Goal: Task Accomplishment & Management: Complete application form

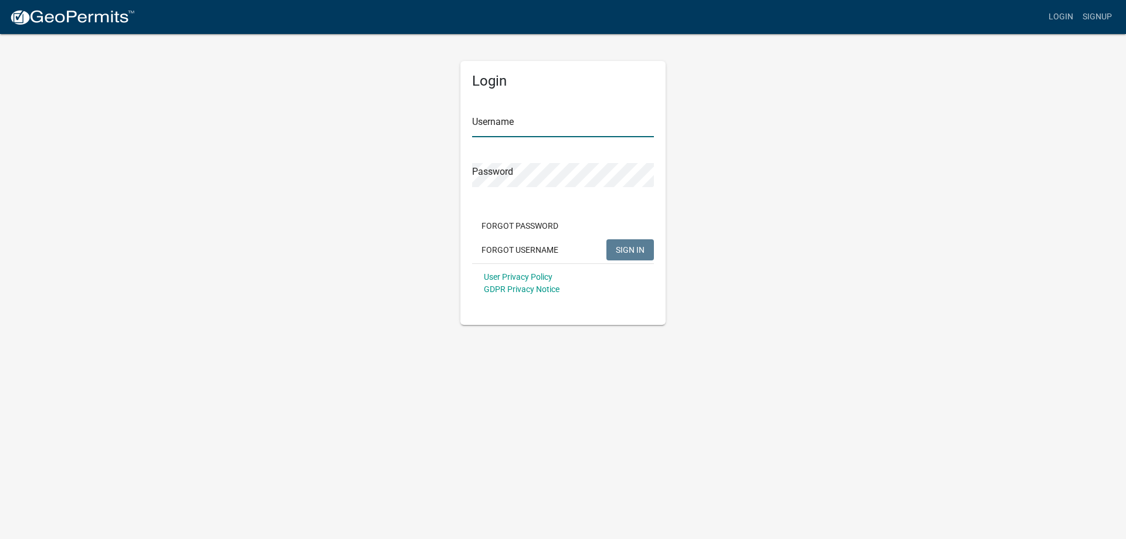
type input "[DEMOGRAPHIC_DATA]"
click at [637, 248] on span "SIGN IN" at bounding box center [630, 249] width 29 height 9
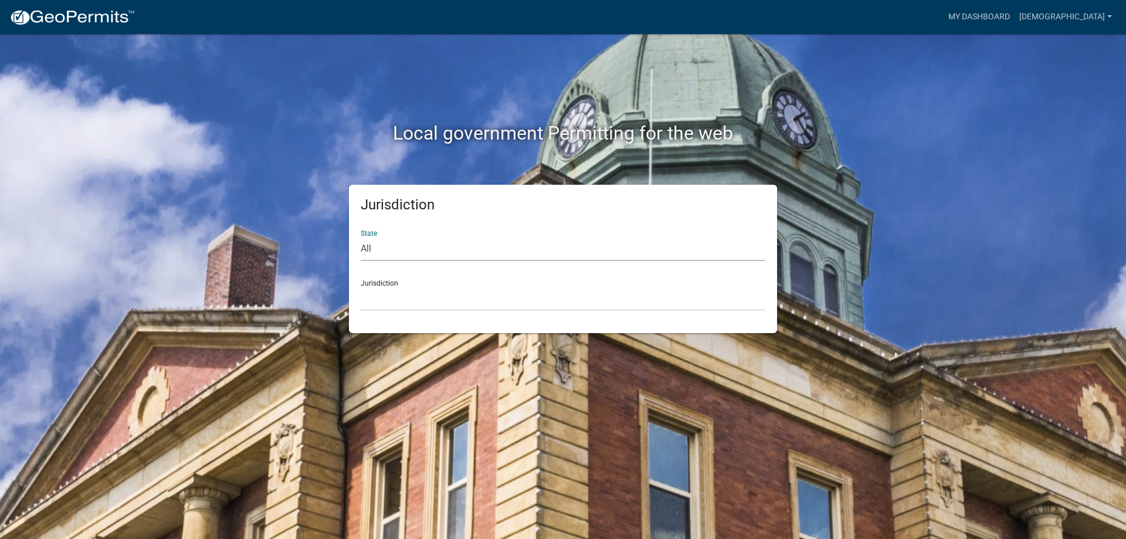
click at [418, 256] on select "All [US_STATE] [US_STATE] [US_STATE] [US_STATE] [US_STATE] [US_STATE] [US_STATE…" at bounding box center [563, 249] width 405 height 24
select select "[US_STATE]"
click at [361, 237] on select "All [US_STATE] [US_STATE] [US_STATE] [US_STATE] [US_STATE] [US_STATE] [US_STATE…" at bounding box center [563, 249] width 405 height 24
click at [380, 297] on select "[GEOGRAPHIC_DATA], [US_STATE][PERSON_NAME][GEOGRAPHIC_DATA], [US_STATE][PERSON_…" at bounding box center [563, 299] width 405 height 24
click at [370, 232] on div "State All [US_STATE] [US_STATE] [US_STATE] [US_STATE] [US_STATE] [US_STATE] [US…" at bounding box center [563, 241] width 405 height 40
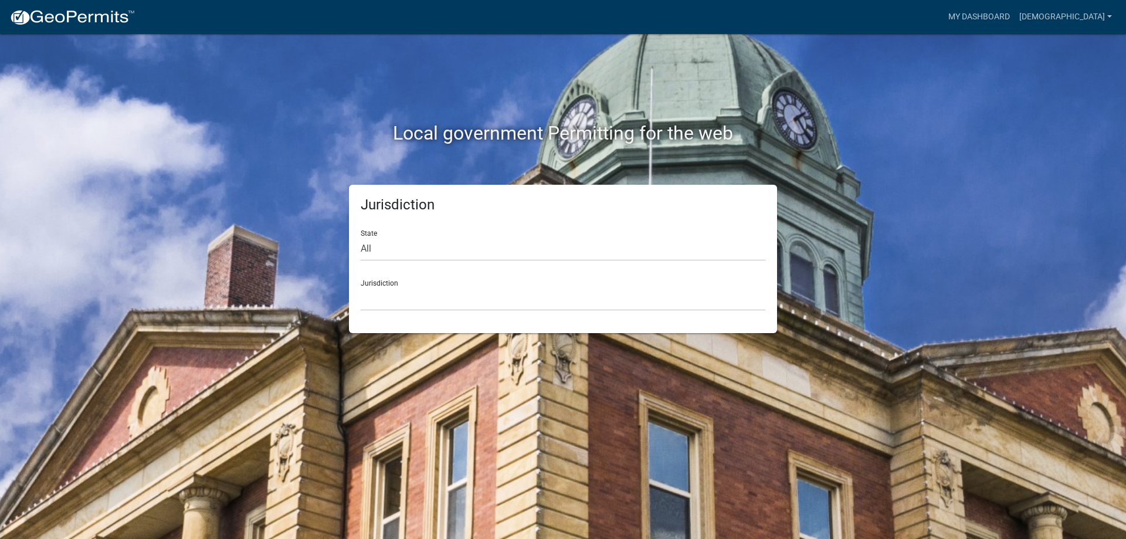
click at [370, 233] on div "State All [US_STATE] [US_STATE] [US_STATE] [US_STATE] [US_STATE] [US_STATE] [US…" at bounding box center [563, 241] width 405 height 40
click at [369, 249] on select "All [US_STATE] [US_STATE] [US_STATE] [US_STATE] [US_STATE] [US_STATE] [US_STATE…" at bounding box center [563, 249] width 405 height 24
select select
click at [361, 237] on select "All [US_STATE] [US_STATE] [US_STATE] [US_STATE] [US_STATE] [US_STATE] [US_STATE…" at bounding box center [563, 249] width 405 height 24
click at [385, 283] on div "Jurisdiction [GEOGRAPHIC_DATA], [US_STATE] [GEOGRAPHIC_DATA], [US_STATE][PERSON…" at bounding box center [563, 290] width 405 height 40
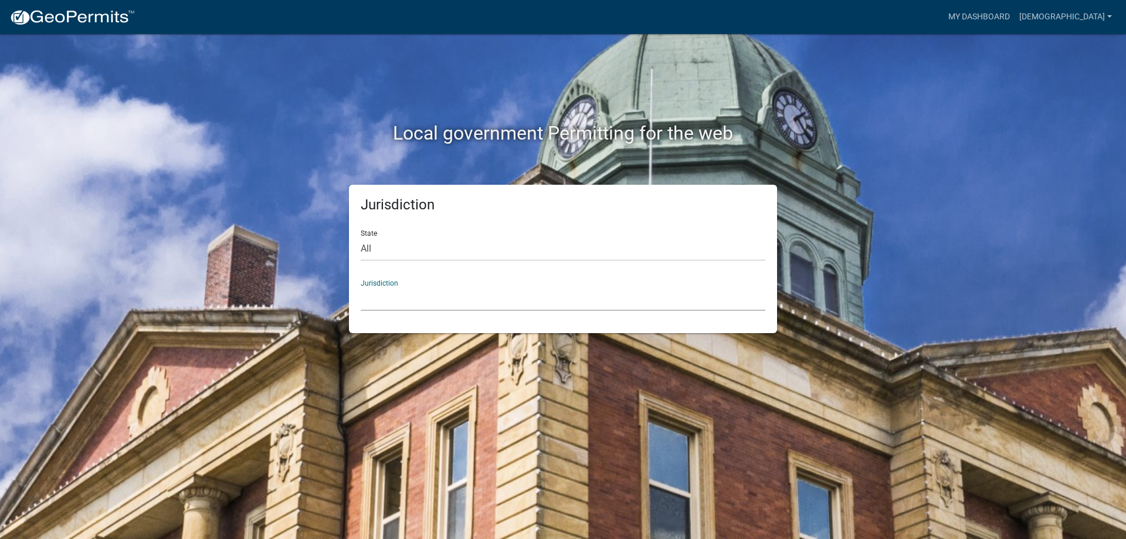
click at [373, 301] on select "[GEOGRAPHIC_DATA], [US_STATE] [GEOGRAPHIC_DATA], [US_STATE][PERSON_NAME][GEOGRA…" at bounding box center [563, 299] width 405 height 24
click at [874, 169] on div "Local government Permitting for the web" at bounding box center [563, 109] width 669 height 150
click at [1003, 12] on link "My Dashboard" at bounding box center [979, 17] width 71 height 22
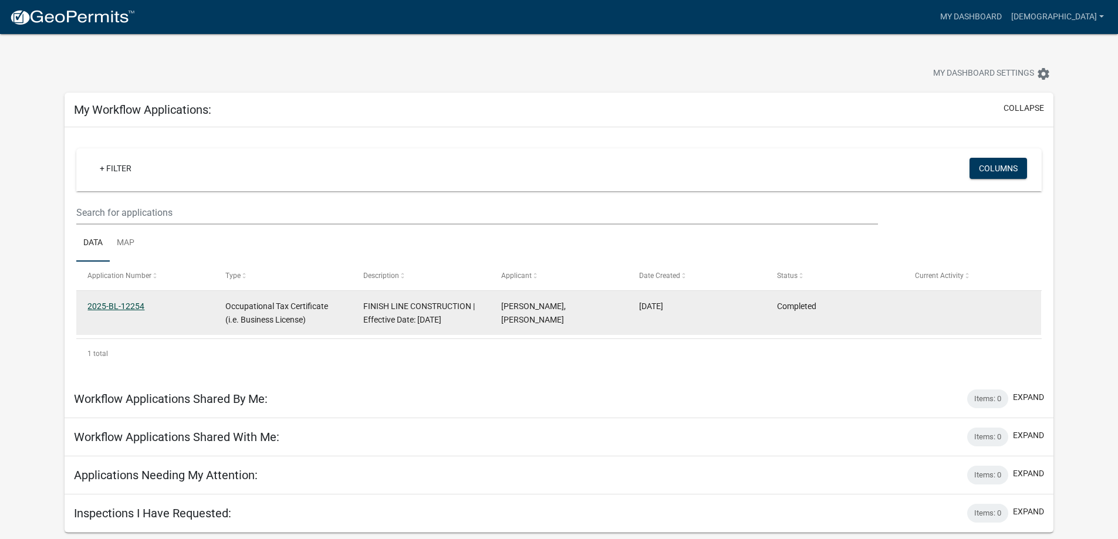
click at [111, 307] on link "2025-BL-12254" at bounding box center [115, 306] width 57 height 9
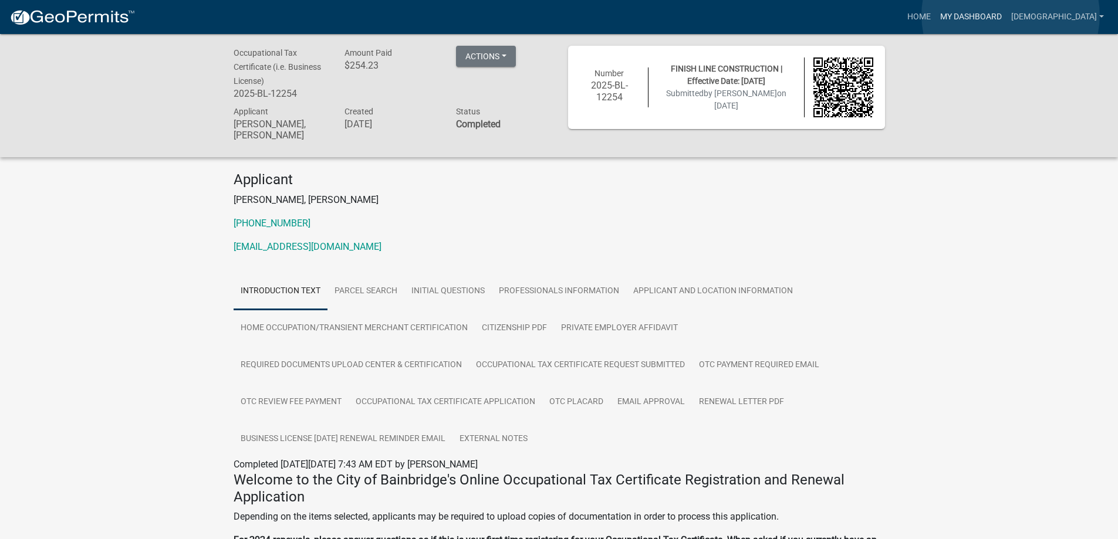
click at [1006, 15] on link "My Dashboard" at bounding box center [970, 17] width 71 height 22
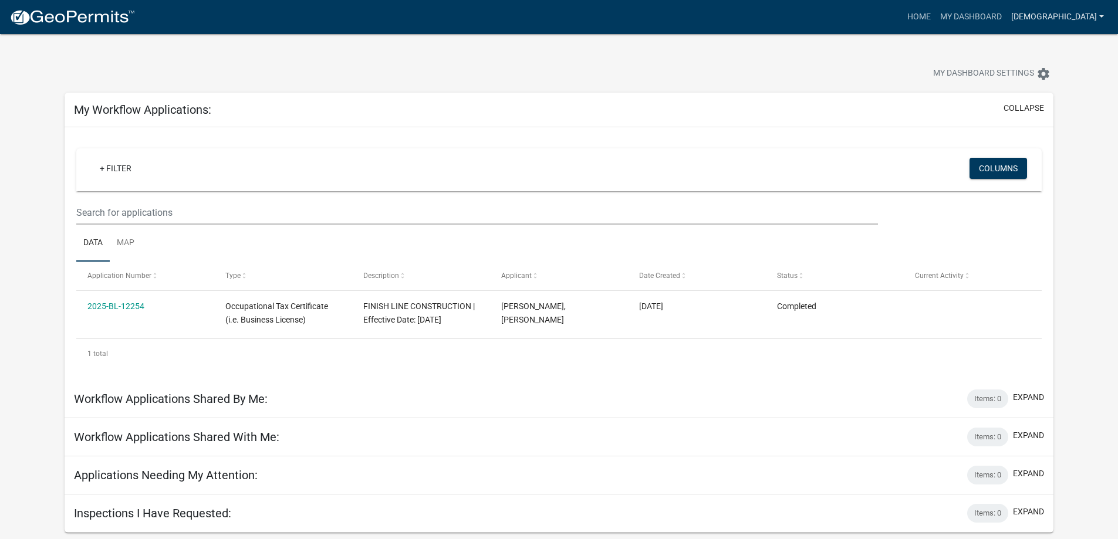
click at [1098, 14] on link "[DEMOGRAPHIC_DATA]" at bounding box center [1057, 17] width 102 height 22
click at [1047, 51] on link "Account" at bounding box center [1061, 48] width 94 height 28
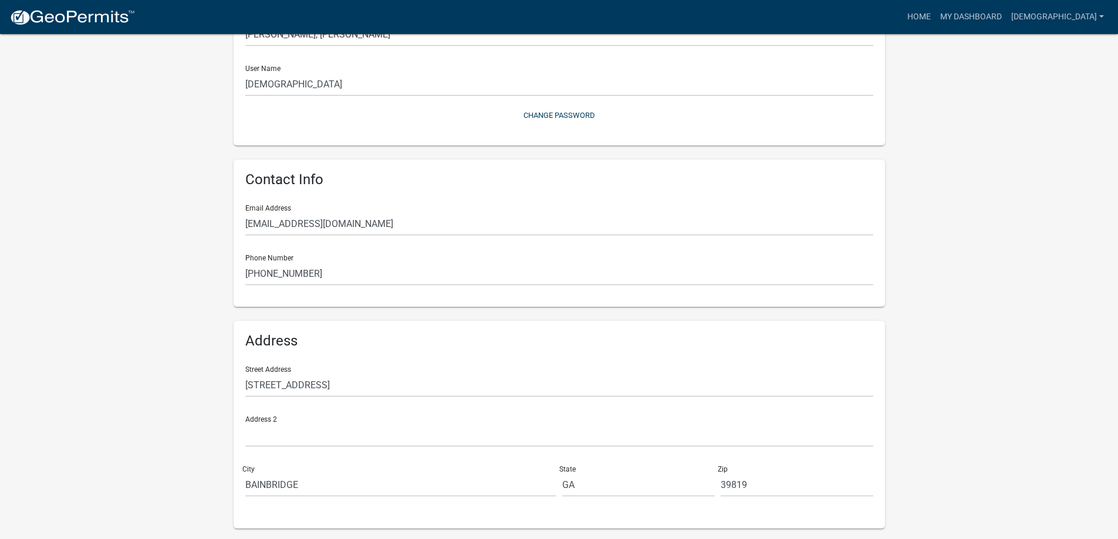
scroll to position [144, 0]
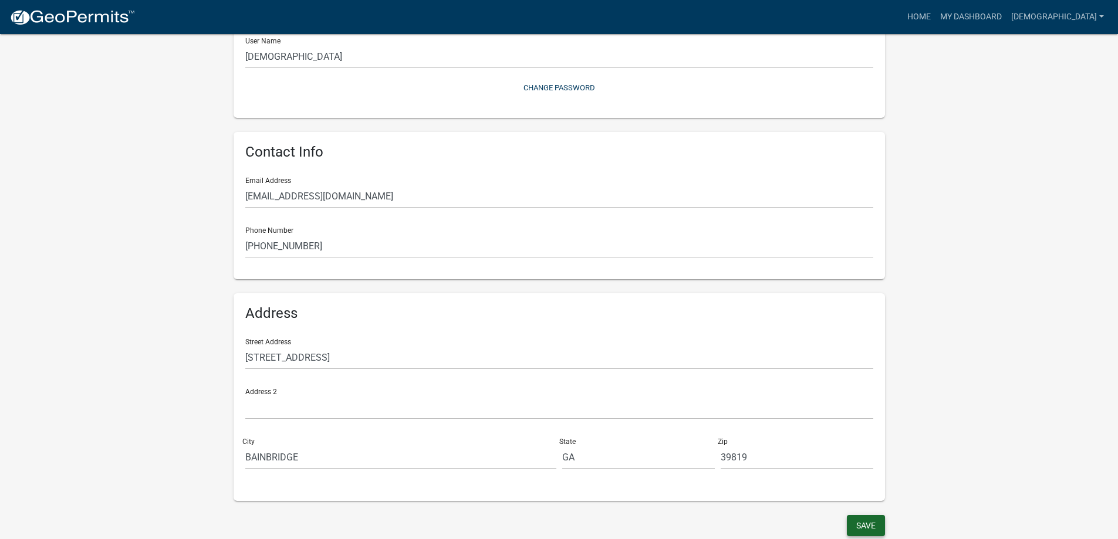
click at [875, 526] on button "Save" at bounding box center [865, 525] width 38 height 21
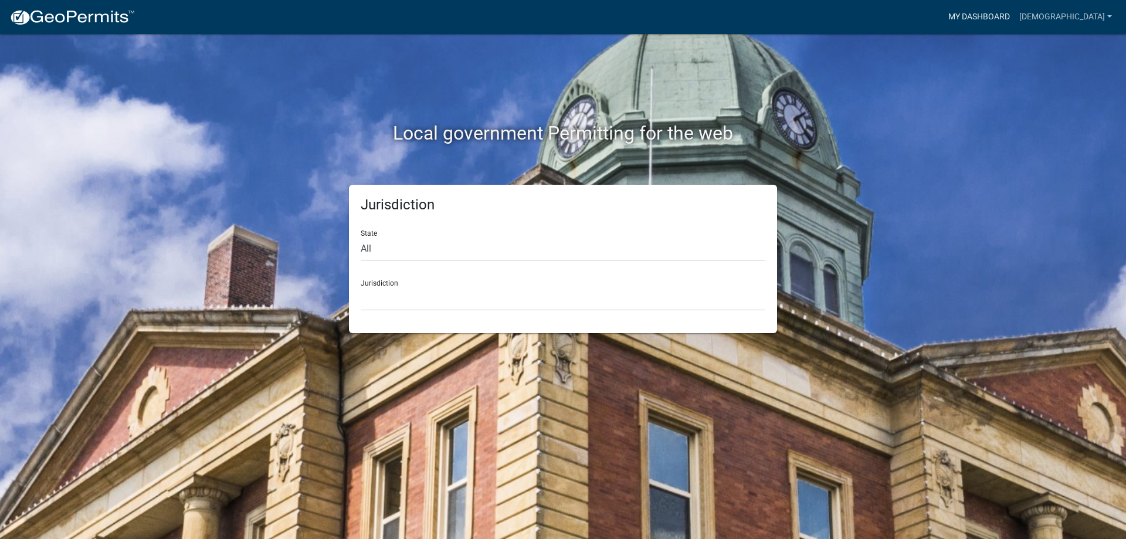
click at [1014, 15] on link "My Dashboard" at bounding box center [979, 17] width 71 height 22
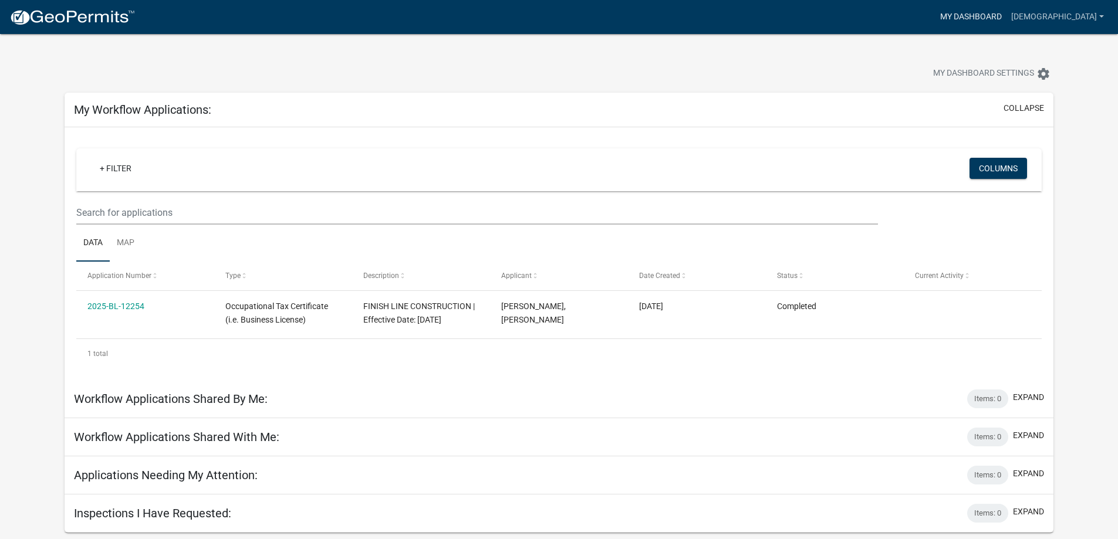
click at [1003, 15] on link "My Dashboard" at bounding box center [970, 17] width 71 height 22
click at [62, 17] on img at bounding box center [72, 18] width 126 height 18
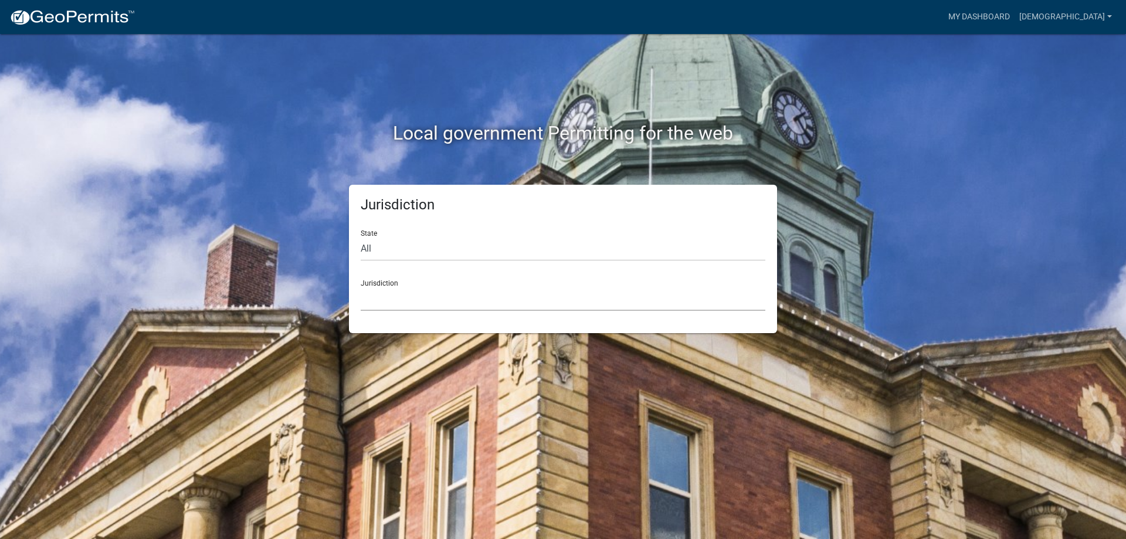
click at [374, 301] on select "[GEOGRAPHIC_DATA], [US_STATE] [GEOGRAPHIC_DATA], [US_STATE][PERSON_NAME][GEOGRA…" at bounding box center [563, 299] width 405 height 24
click at [803, 185] on div "Jurisdiction State All [US_STATE] [US_STATE] [US_STATE] [US_STATE] [US_STATE] […" at bounding box center [563, 259] width 669 height 148
click at [990, 15] on link "My Dashboard" at bounding box center [979, 17] width 71 height 22
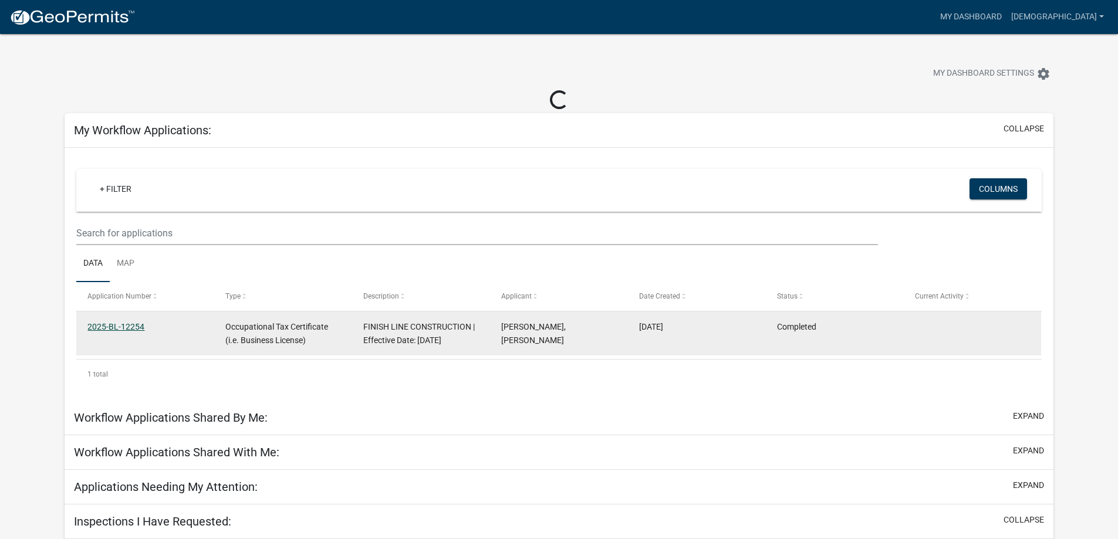
click at [99, 326] on link "2025-BL-12254" at bounding box center [115, 326] width 57 height 9
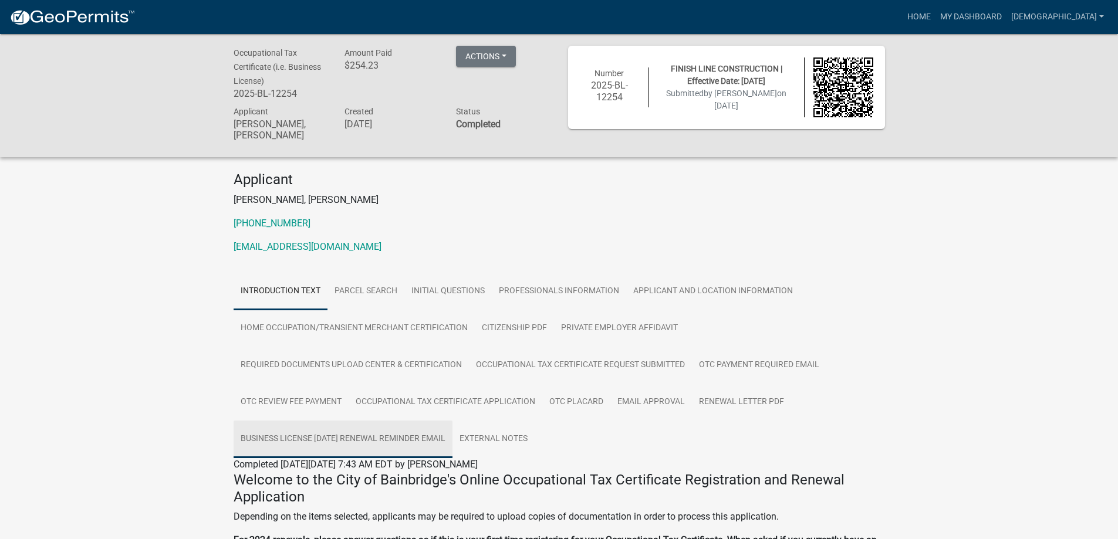
click at [364, 446] on link "Business License [DATE] Renewal Reminder Email" at bounding box center [342, 440] width 219 height 38
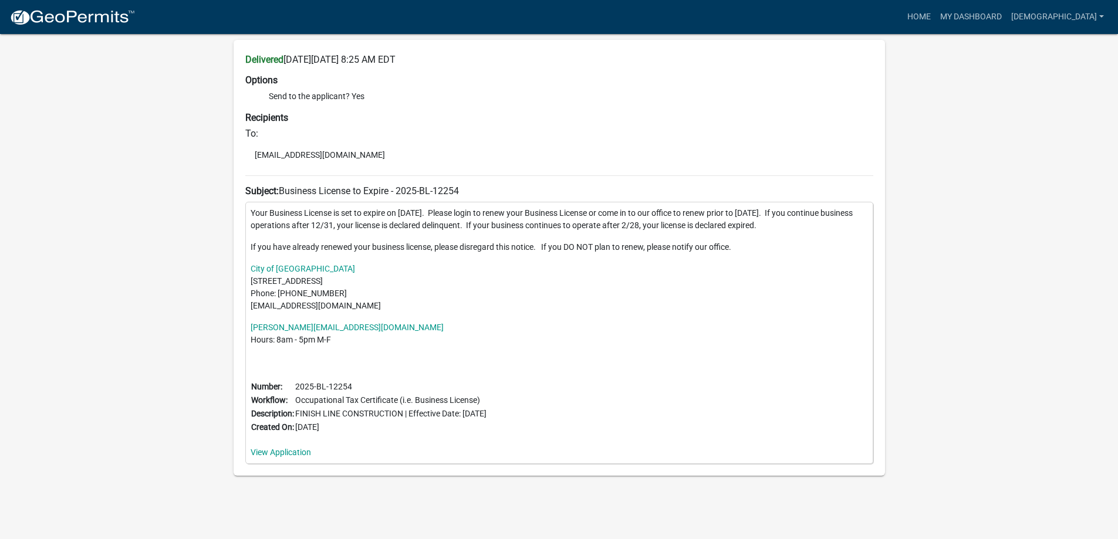
scroll to position [457, 0]
click at [279, 452] on link "View Application" at bounding box center [280, 452] width 60 height 9
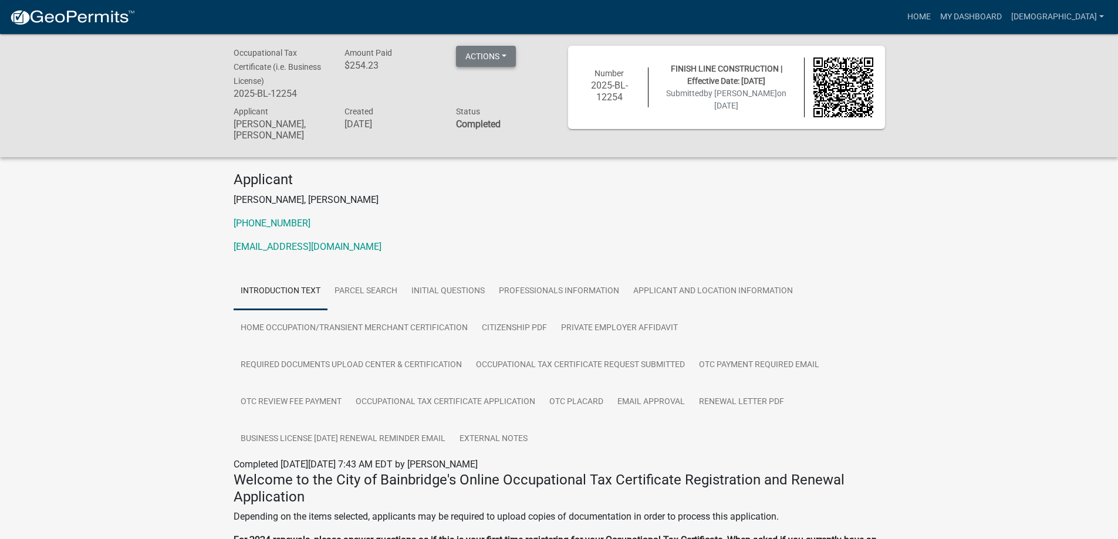
click at [508, 53] on button "Actions" at bounding box center [486, 56] width 60 height 21
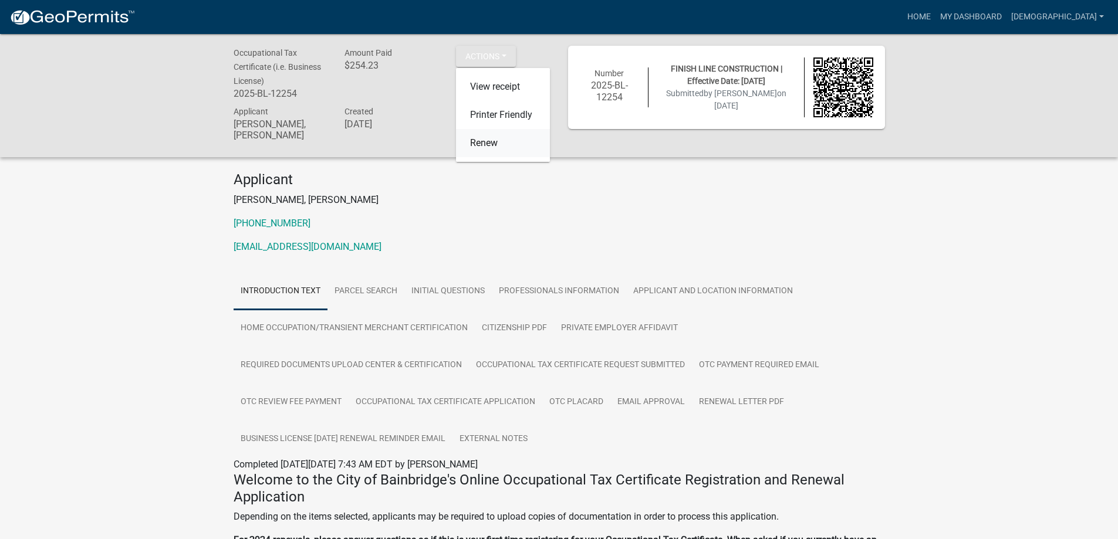
click at [495, 144] on link "Renew" at bounding box center [503, 143] width 94 height 28
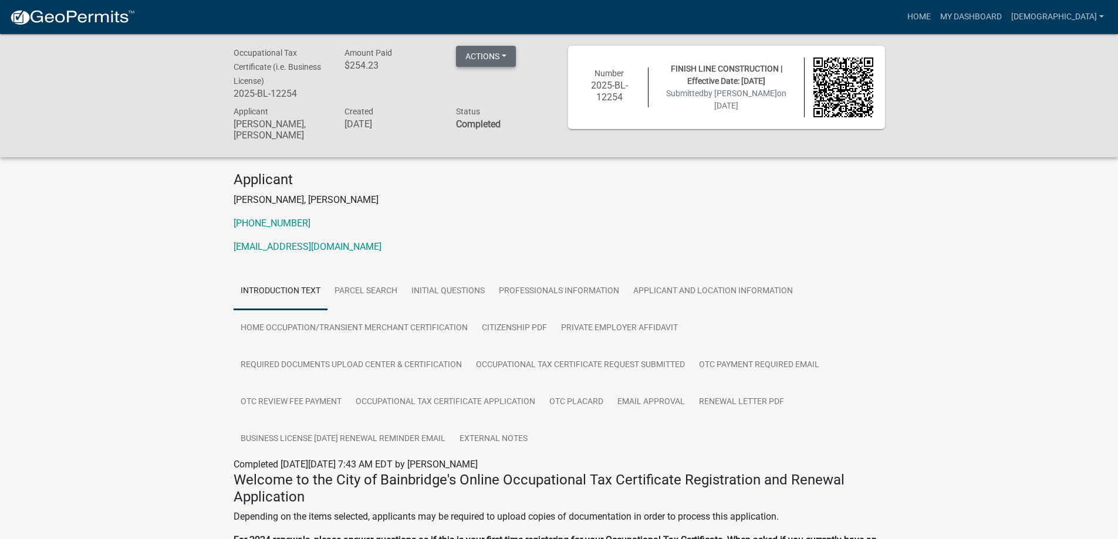
click at [505, 56] on button "Actions" at bounding box center [486, 56] width 60 height 21
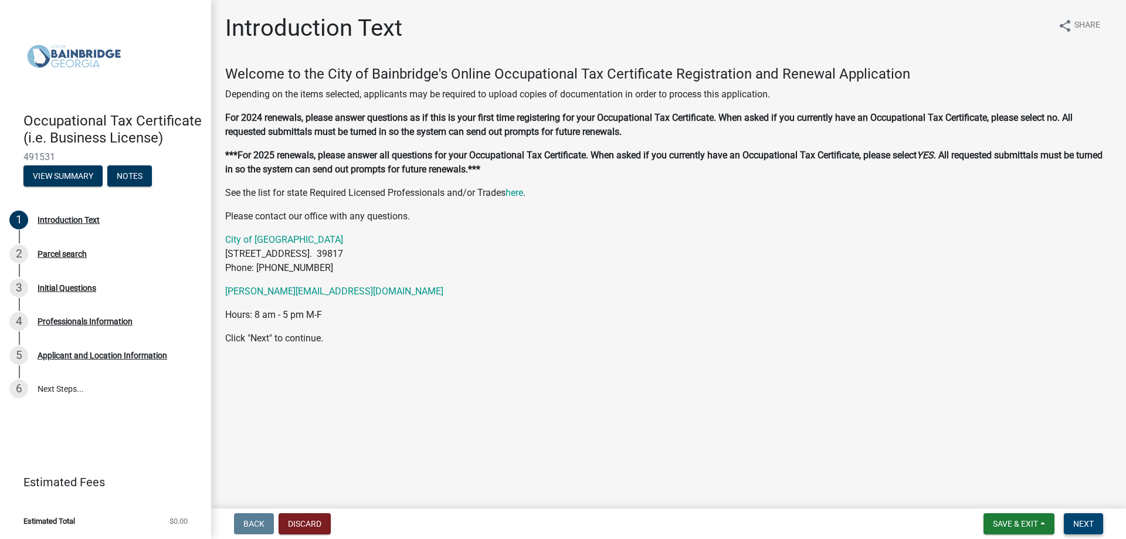
click at [1088, 522] on span "Next" at bounding box center [1084, 523] width 21 height 9
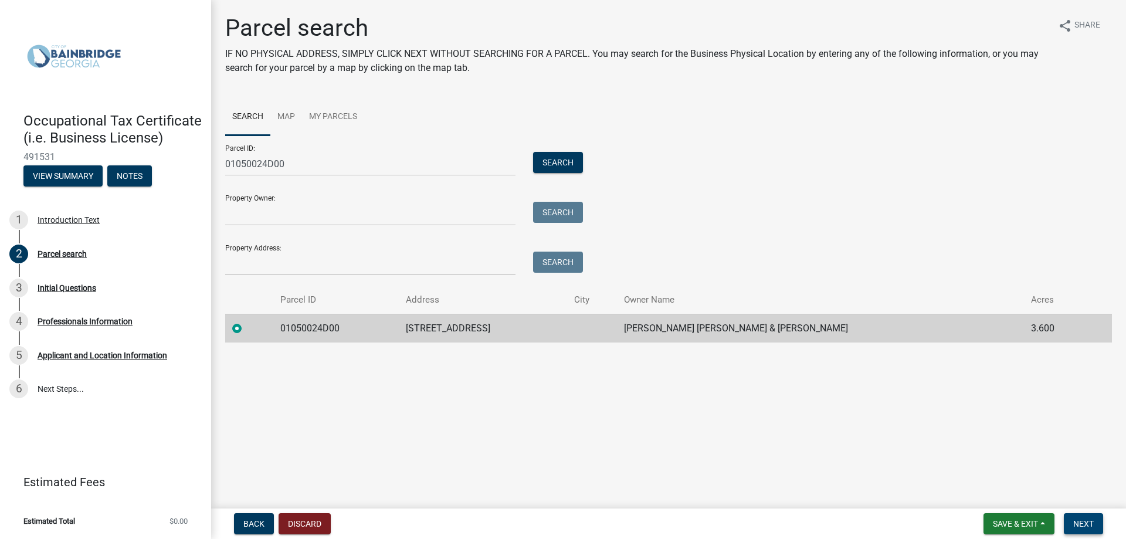
click at [1086, 524] on span "Next" at bounding box center [1084, 523] width 21 height 9
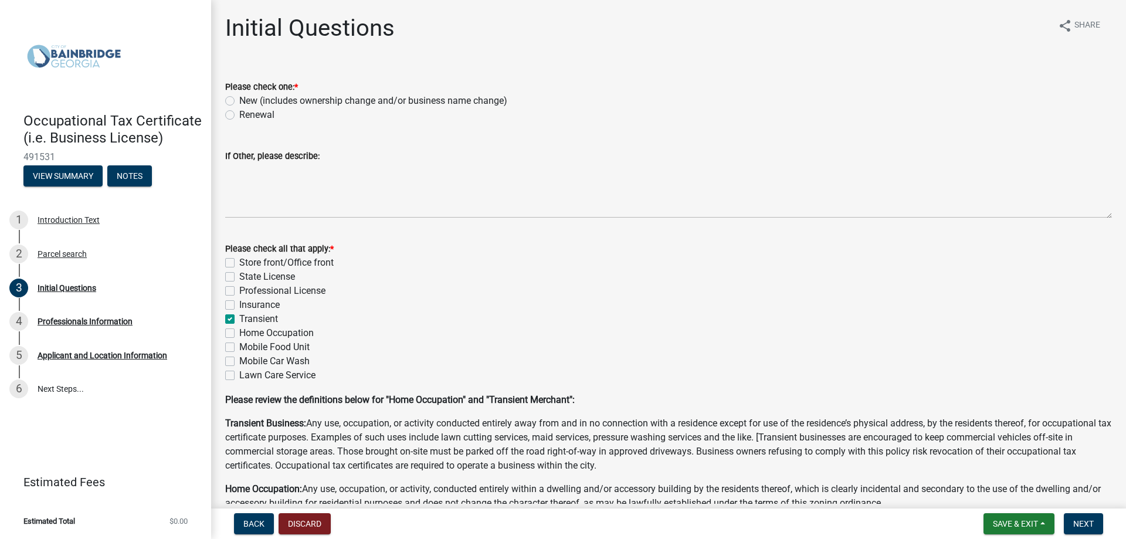
click at [239, 114] on label "Renewal" at bounding box center [256, 115] width 35 height 14
click at [239, 114] on input "Renewal" at bounding box center [243, 112] width 8 height 8
radio input "true"
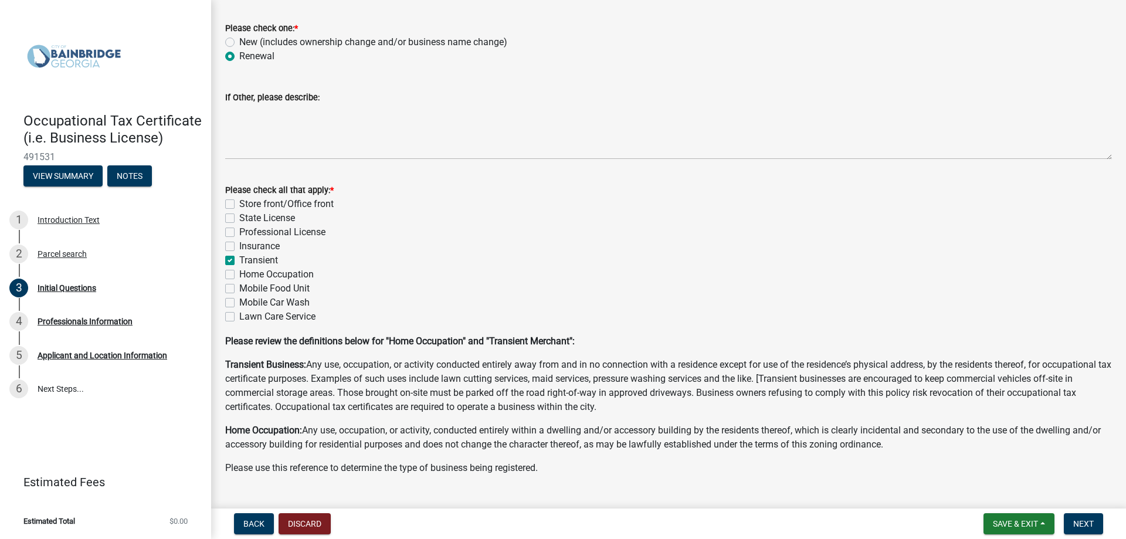
scroll to position [85, 0]
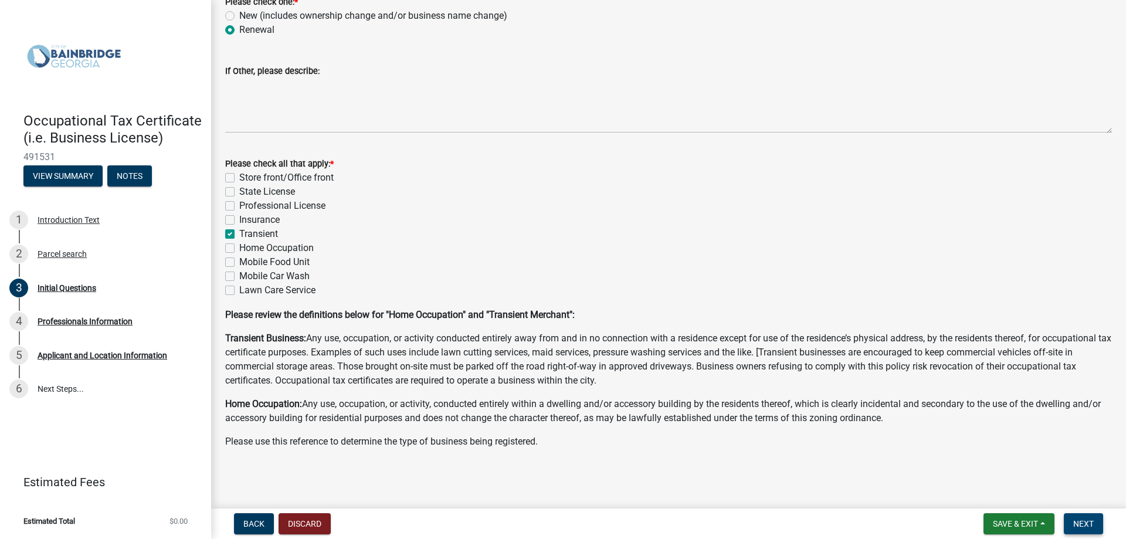
click at [1091, 526] on span "Next" at bounding box center [1084, 523] width 21 height 9
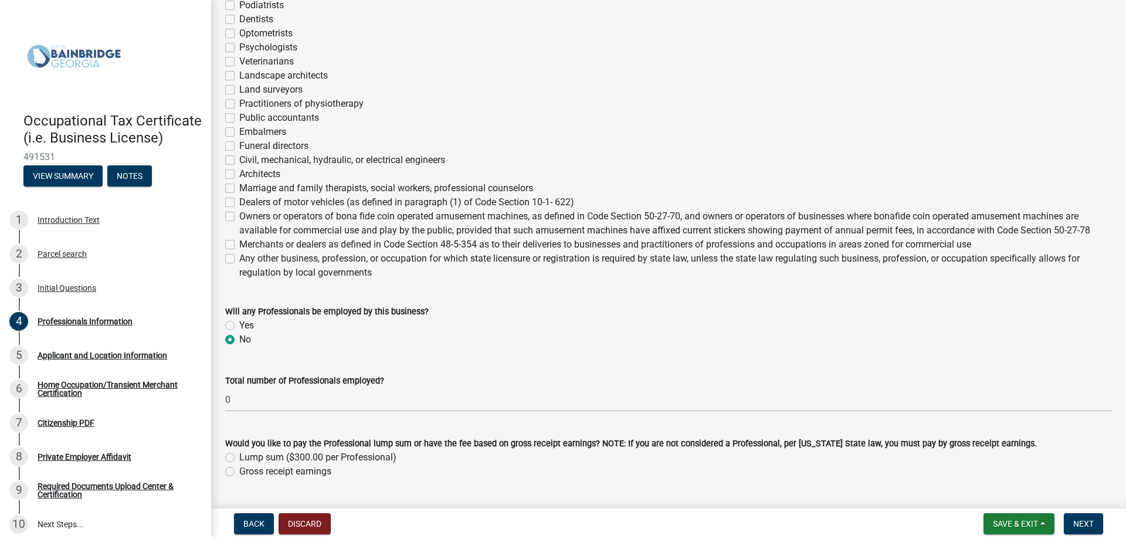
scroll to position [383, 0]
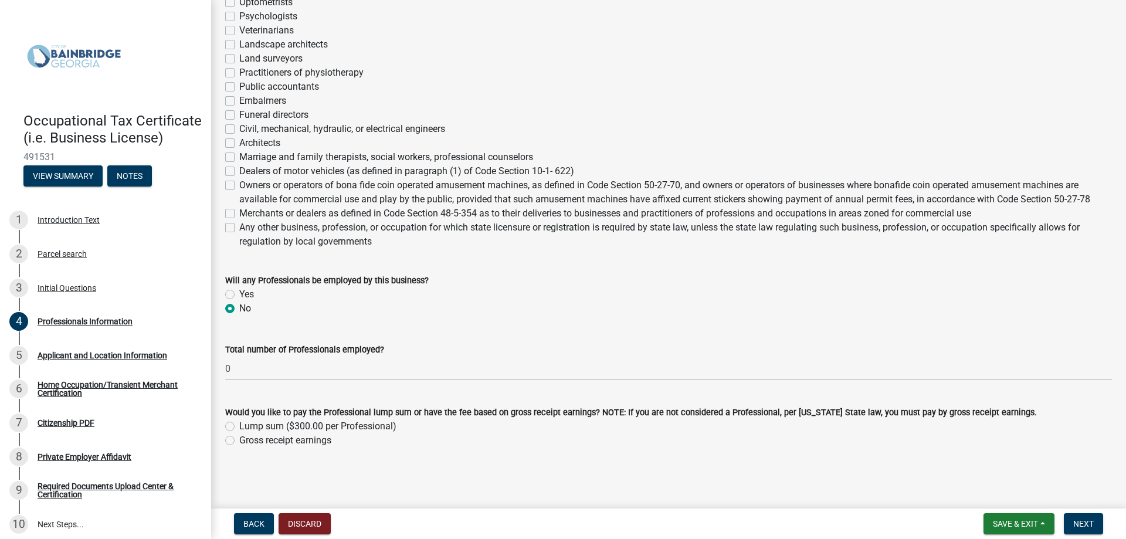
click at [239, 426] on label "Lump sum ($300.00 per Professional)" at bounding box center [317, 426] width 157 height 14
click at [239, 426] on input "Lump sum ($300.00 per Professional)" at bounding box center [243, 423] width 8 height 8
radio input "true"
click at [1081, 524] on span "Next" at bounding box center [1084, 523] width 21 height 9
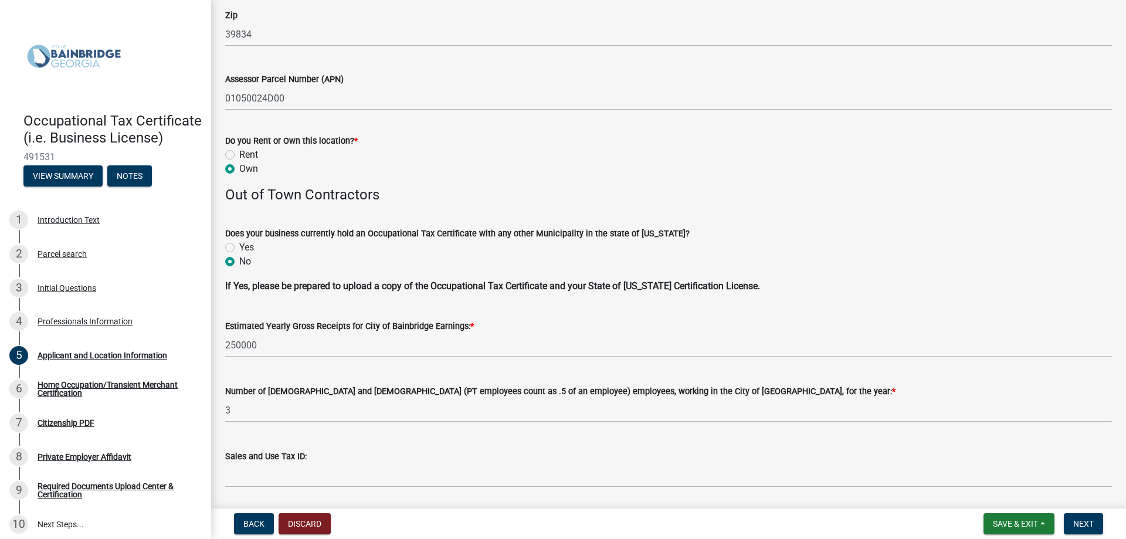
scroll to position [1173, 0]
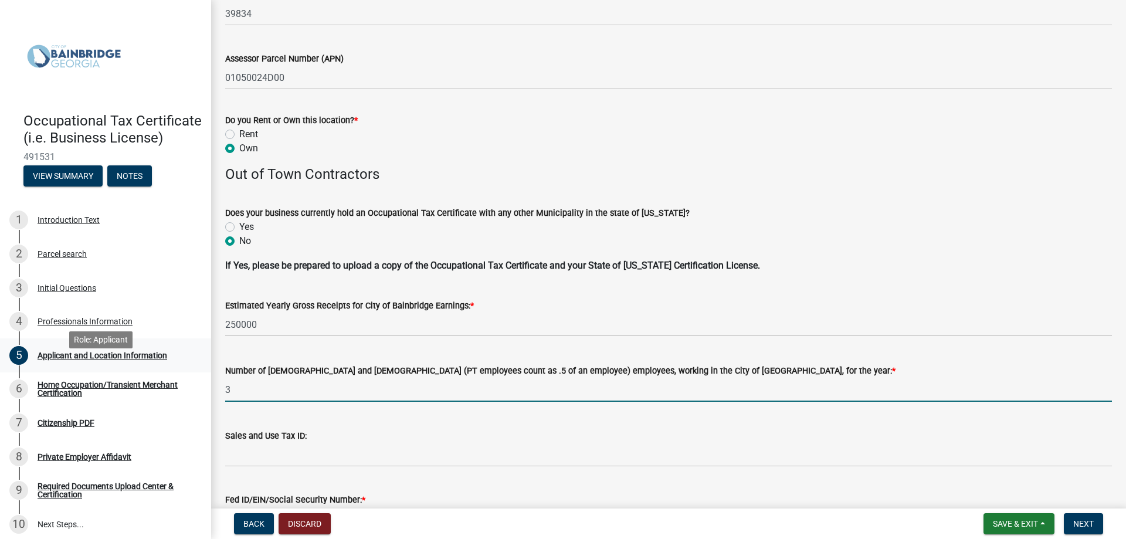
drag, startPoint x: 263, startPoint y: 390, endPoint x: 197, endPoint y: 385, distance: 66.5
click at [197, 385] on div "Occupational Tax Certificate (i.e. Business License) 491531 View Summary Notes …" at bounding box center [563, 269] width 1126 height 539
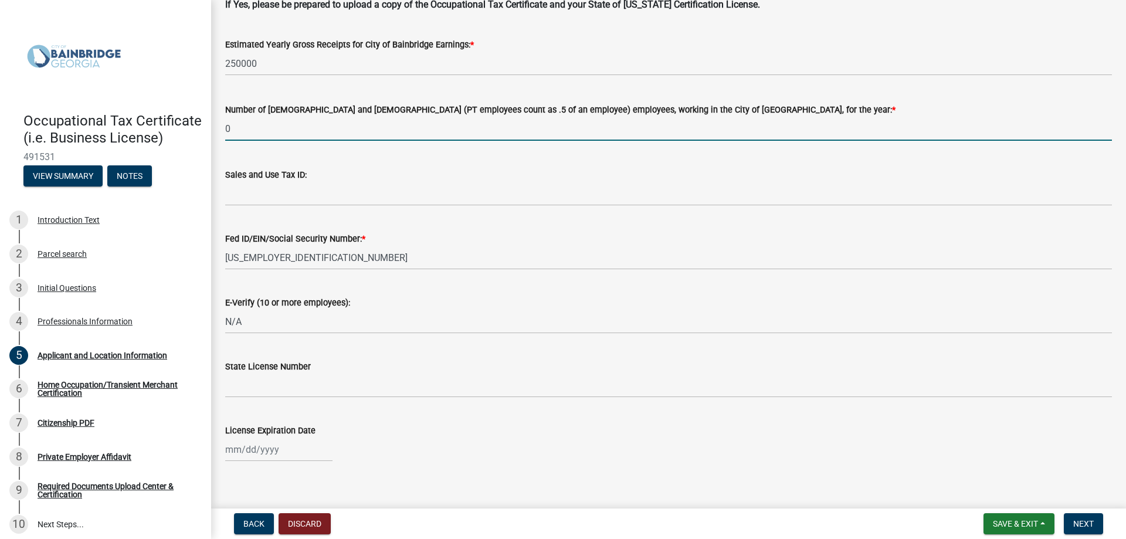
scroll to position [1448, 0]
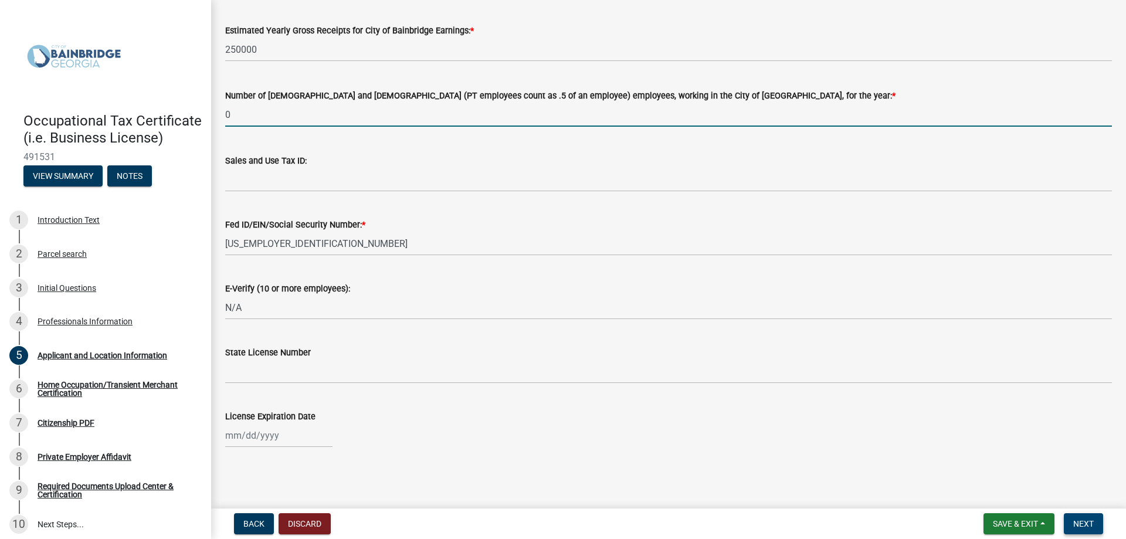
type input "0"
click at [1083, 522] on span "Next" at bounding box center [1084, 523] width 21 height 9
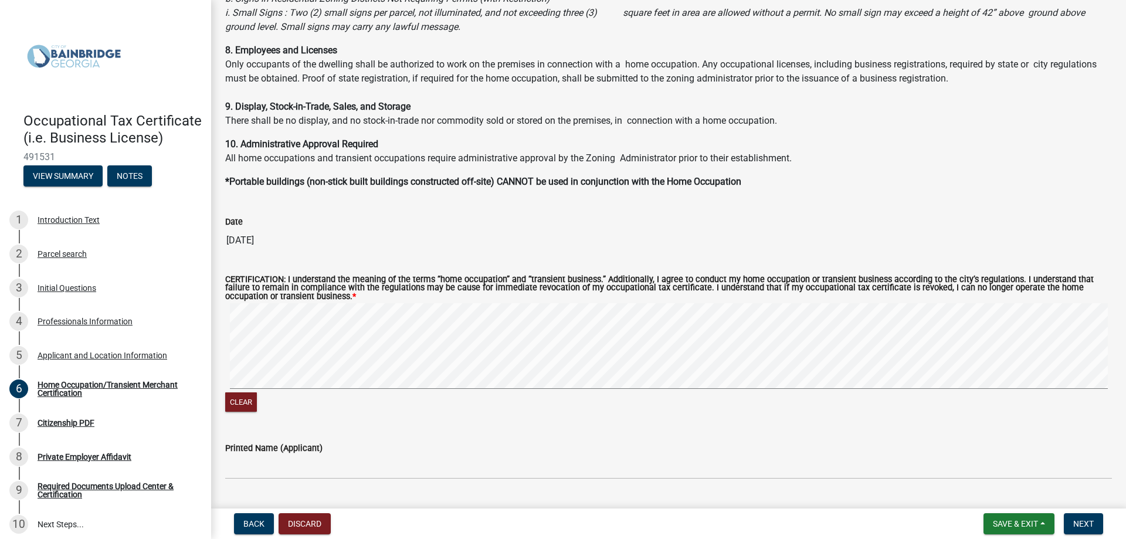
scroll to position [751, 0]
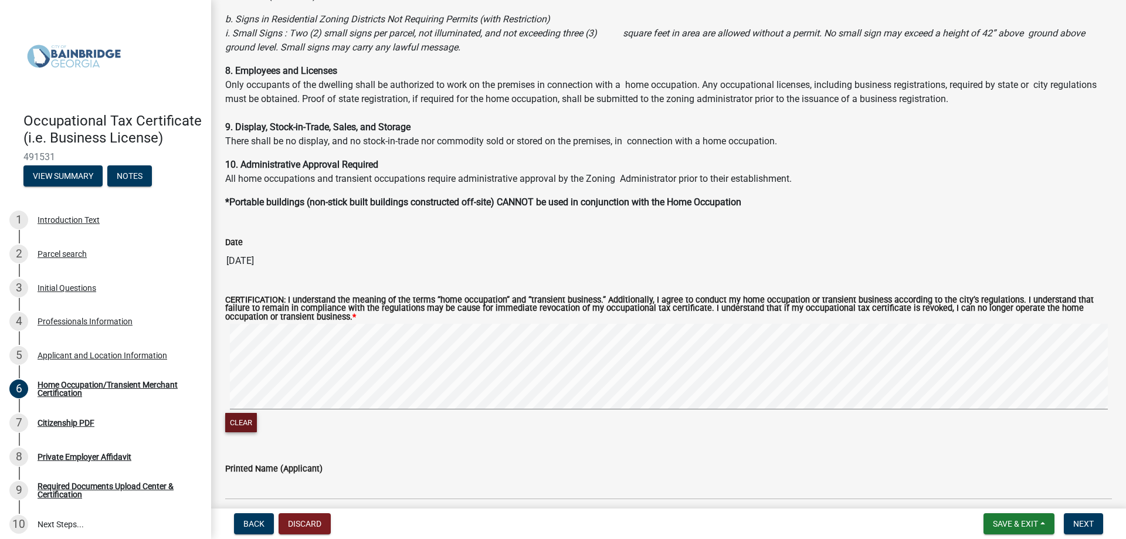
click at [242, 425] on button "Clear" at bounding box center [241, 422] width 32 height 19
click at [249, 424] on button "Clear" at bounding box center [241, 422] width 32 height 19
click at [238, 425] on button "Clear" at bounding box center [241, 422] width 32 height 19
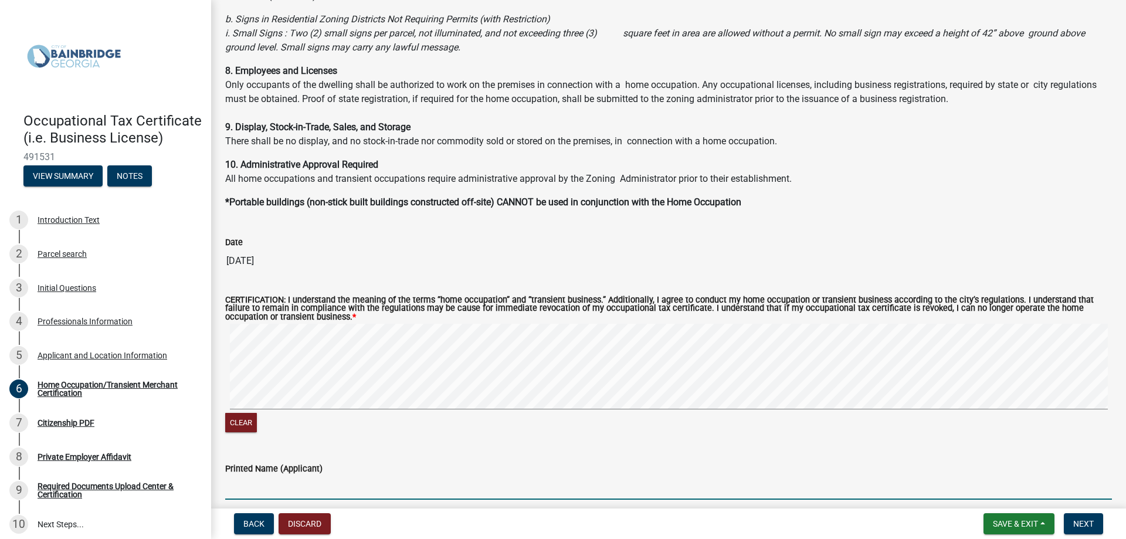
click at [242, 486] on input "Printed Name (Applicant)" at bounding box center [668, 488] width 887 height 24
type input "Chris Bynum"
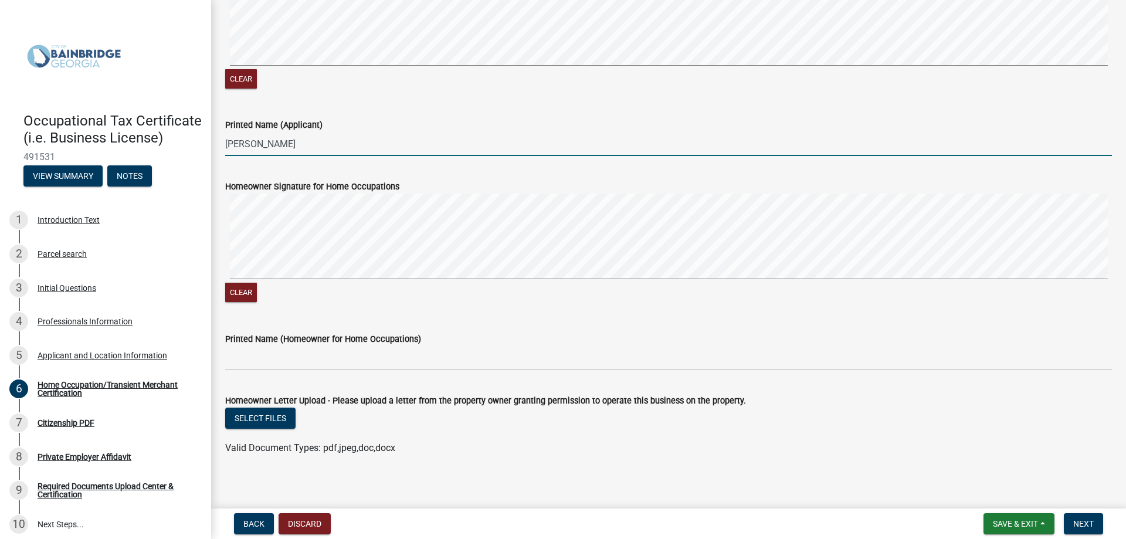
scroll to position [1103, 0]
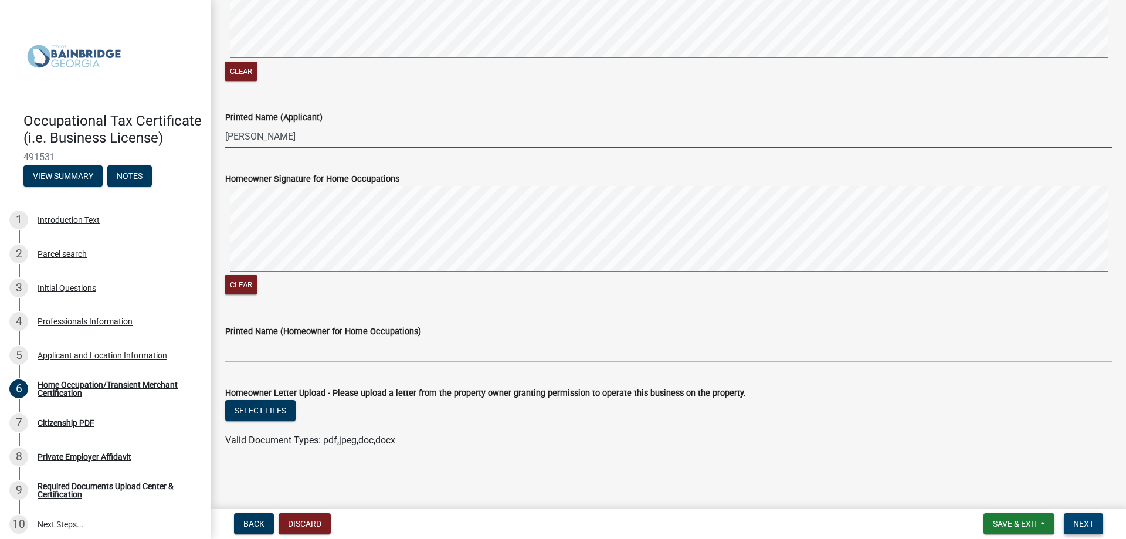
click at [1083, 521] on span "Next" at bounding box center [1084, 523] width 21 height 9
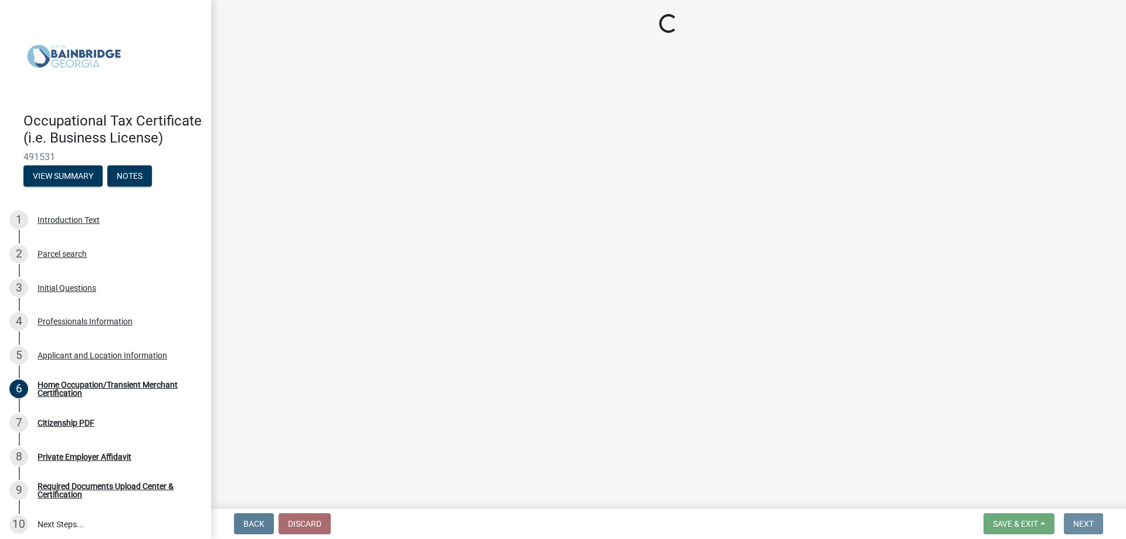
scroll to position [0, 0]
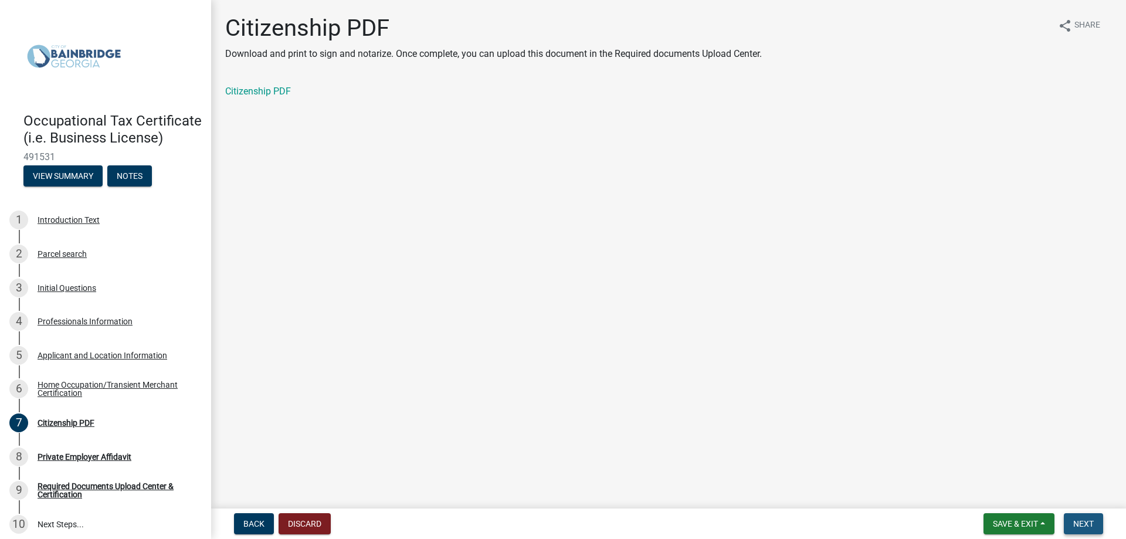
click at [1092, 522] on span "Next" at bounding box center [1084, 523] width 21 height 9
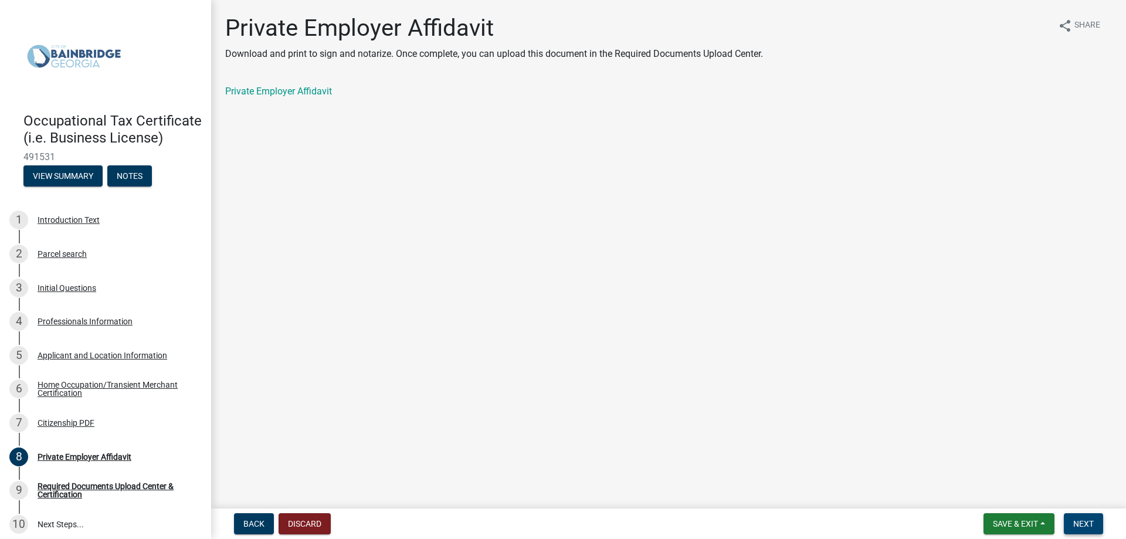
click at [1084, 524] on span "Next" at bounding box center [1084, 523] width 21 height 9
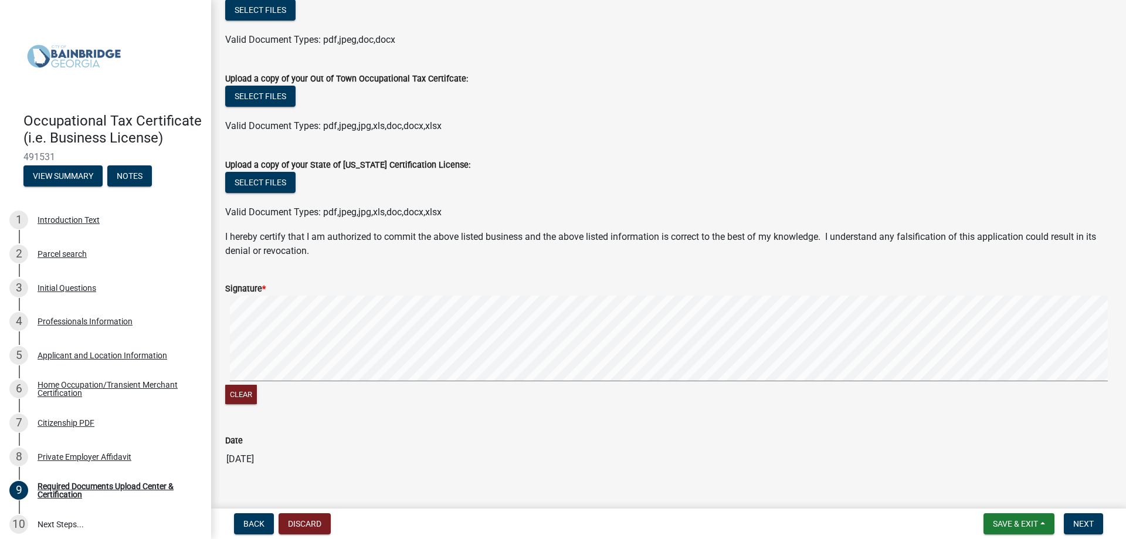
scroll to position [339, 0]
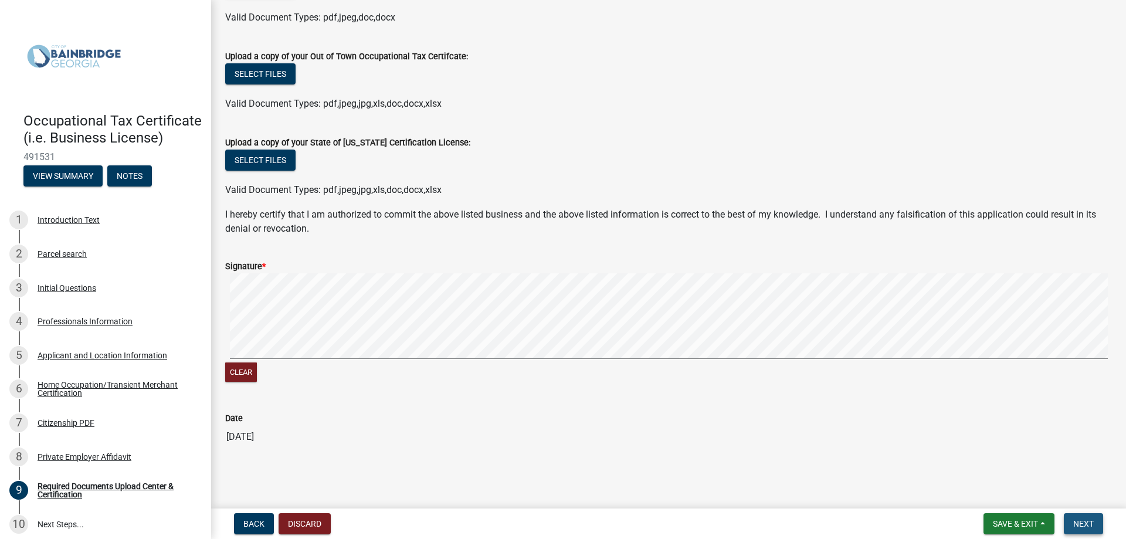
click at [1088, 521] on span "Next" at bounding box center [1084, 523] width 21 height 9
click at [238, 365] on button "Clear" at bounding box center [241, 372] width 32 height 19
click at [1088, 524] on span "Next" at bounding box center [1084, 523] width 21 height 9
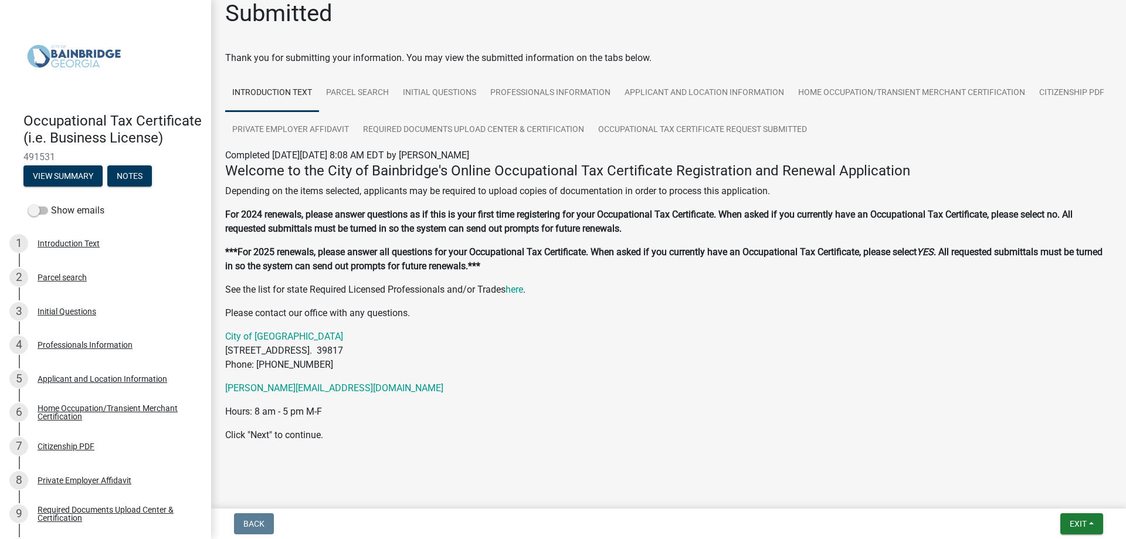
scroll to position [22, 0]
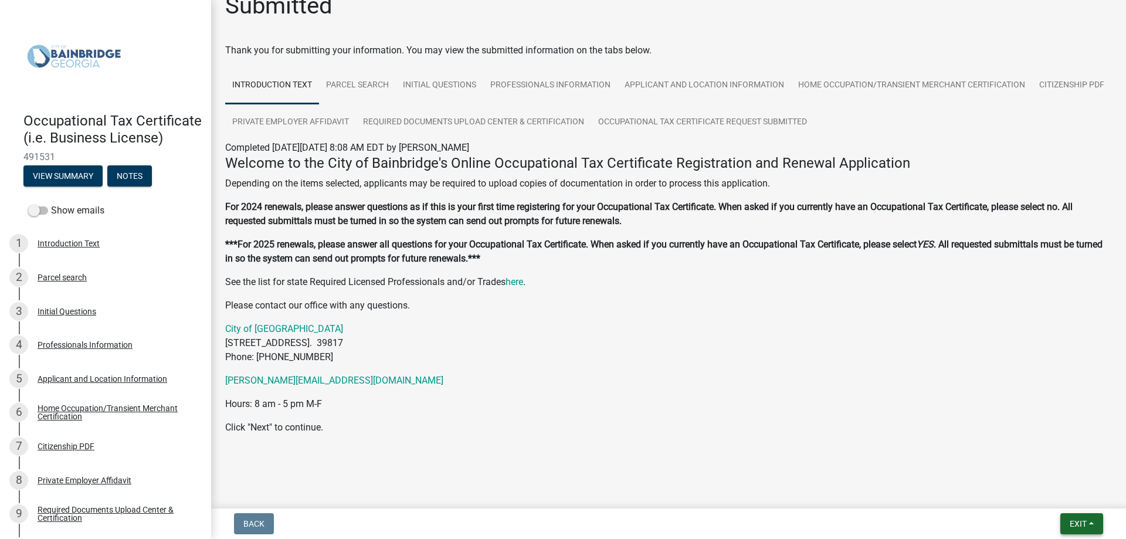
click at [1089, 524] on button "Exit" at bounding box center [1082, 523] width 43 height 21
click at [1039, 465] on button "Save" at bounding box center [1057, 465] width 94 height 28
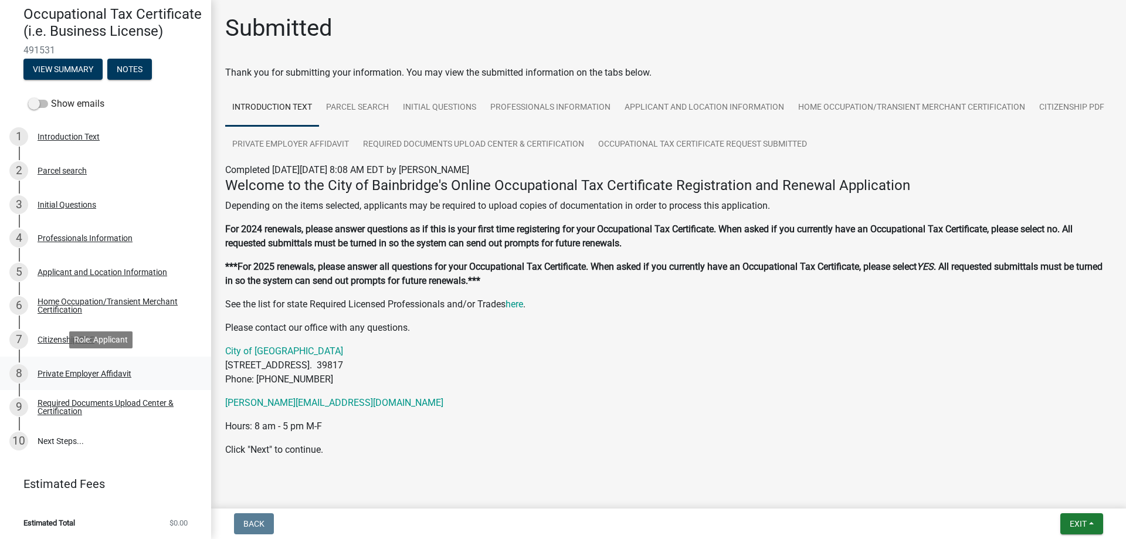
scroll to position [125, 0]
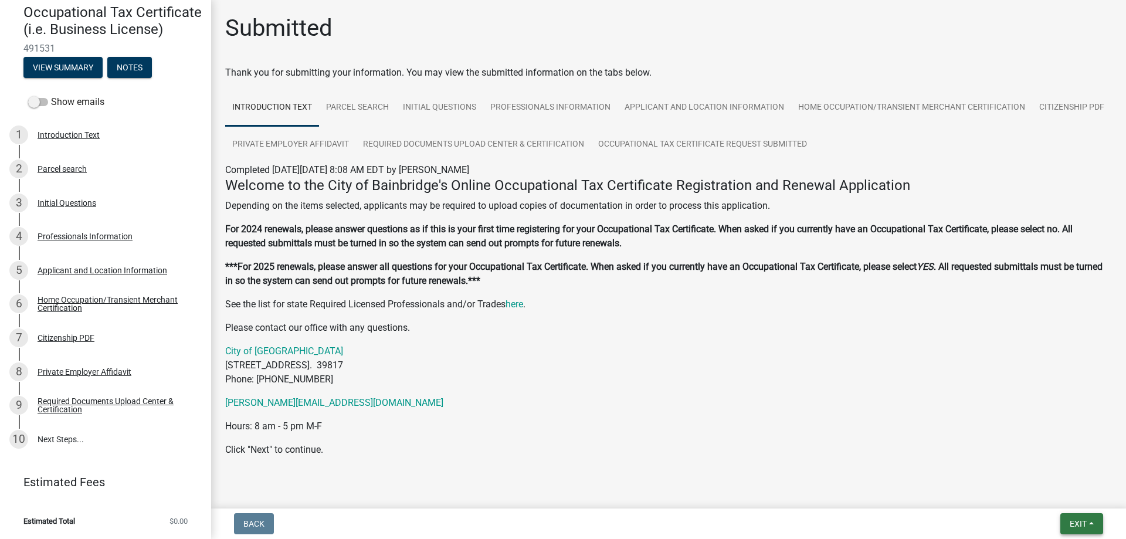
click at [1085, 524] on span "Exit" at bounding box center [1078, 523] width 17 height 9
click at [1038, 491] on button "Save & Exit" at bounding box center [1057, 493] width 94 height 28
